Goal: Task Accomplishment & Management: Manage account settings

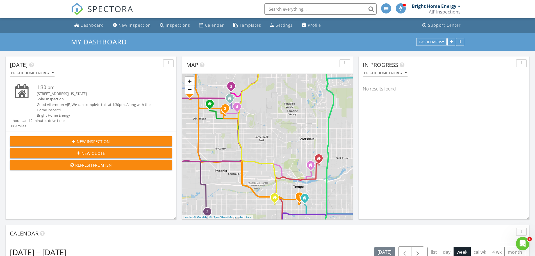
scroll to position [520, 544]
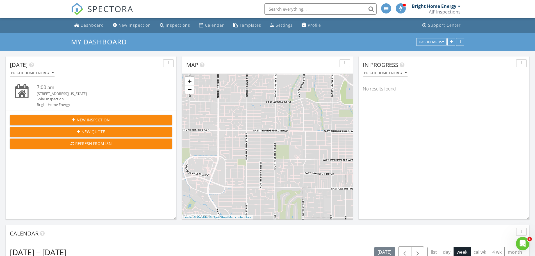
click at [46, 89] on div "7:00 am" at bounding box center [98, 87] width 122 height 7
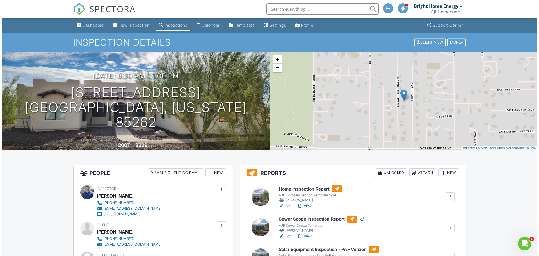
scroll to position [56, 0]
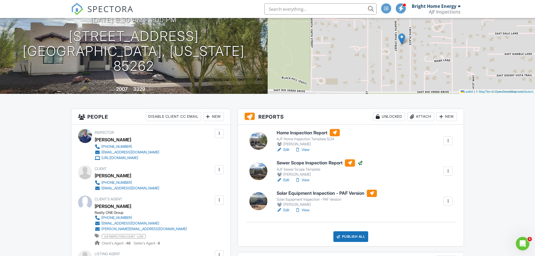
click at [451, 199] on div at bounding box center [447, 201] width 9 height 9
click at [438, 229] on link "Assign Inspectors" at bounding box center [430, 228] width 42 height 6
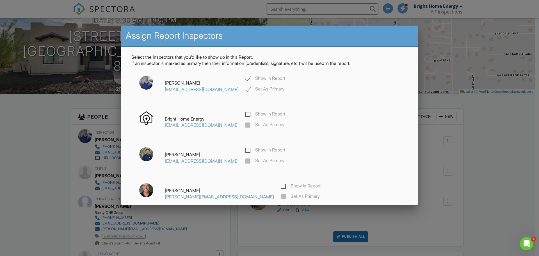
click at [251, 113] on label "Show in Report" at bounding box center [265, 114] width 40 height 7
checkbox input "true"
click at [252, 127] on label "Set As Primary" at bounding box center [264, 125] width 39 height 7
checkbox input "false"
checkbox input "true"
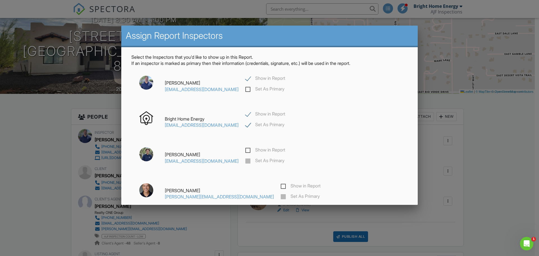
click at [245, 76] on label "Show in Report" at bounding box center [265, 79] width 40 height 7
checkbox input "false"
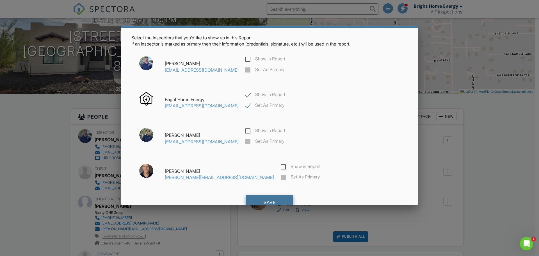
scroll to position [41, 0]
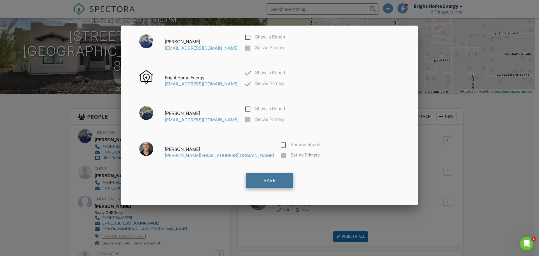
click at [267, 181] on div "Save" at bounding box center [270, 180] width 48 height 15
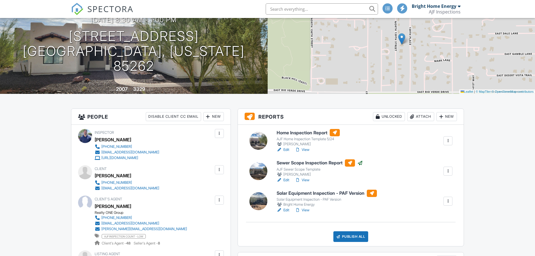
scroll to position [56, 0]
drag, startPoint x: 0, startPoint y: 0, endPoint x: 315, endPoint y: 193, distance: 369.5
click at [315, 193] on h6 "Solar Equipment Inspection - PAF Version" at bounding box center [327, 193] width 100 height 7
